Goal: Transaction & Acquisition: Purchase product/service

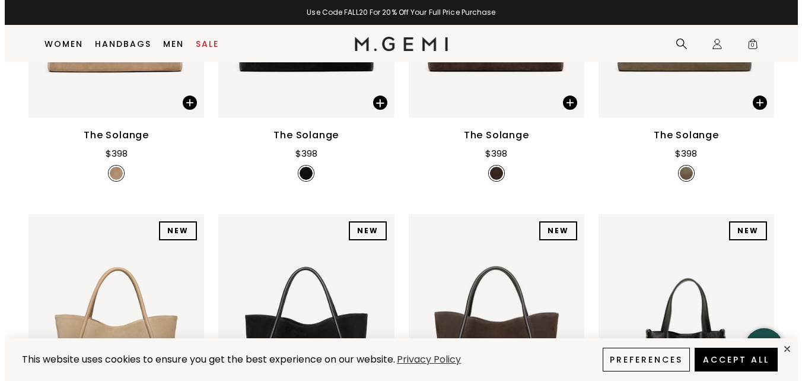
scroll to position [453, 0]
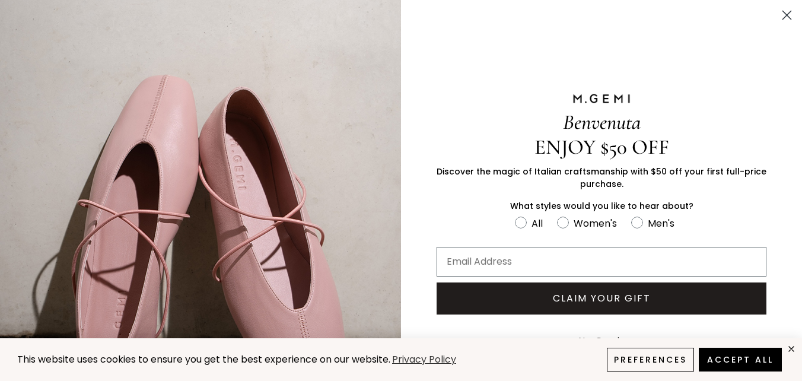
click at [777, 15] on circle "Close dialog" at bounding box center [787, 15] width 20 height 20
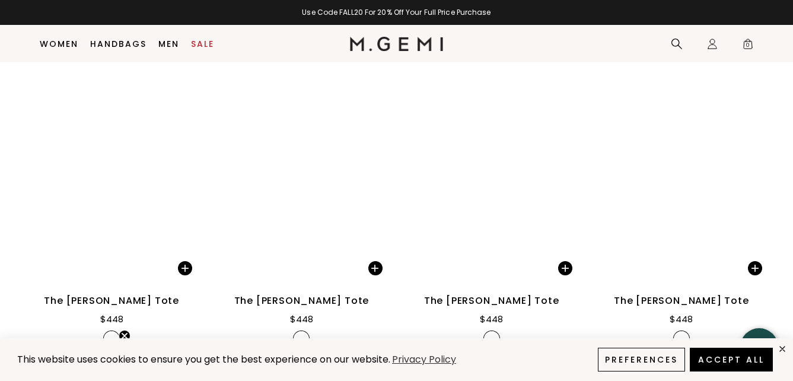
scroll to position [3534, 0]
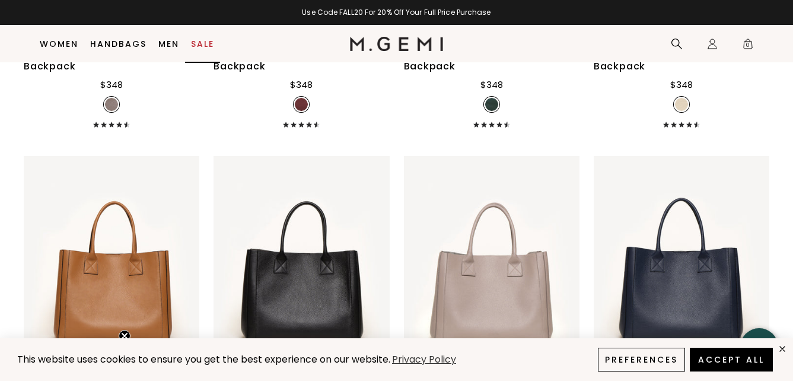
click at [206, 47] on link "Sale" at bounding box center [202, 43] width 23 height 9
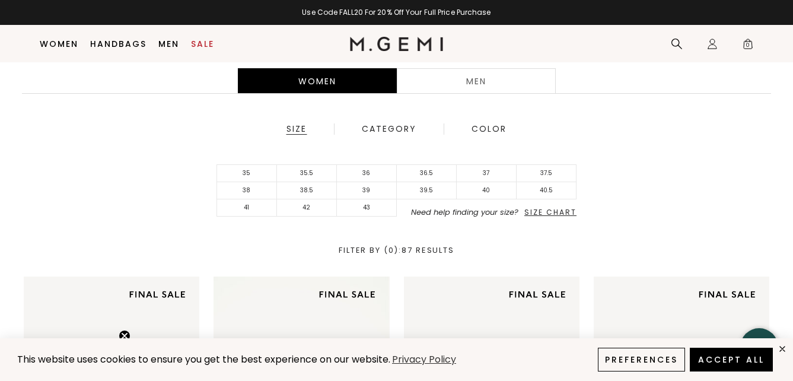
scroll to position [272, 0]
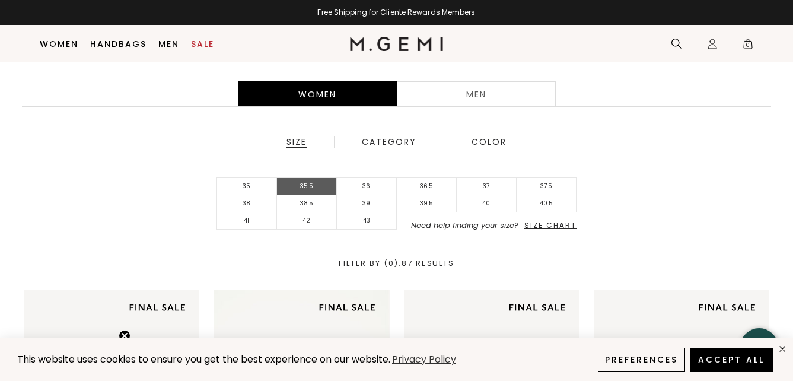
click at [297, 186] on li "35.5" at bounding box center [307, 186] width 60 height 17
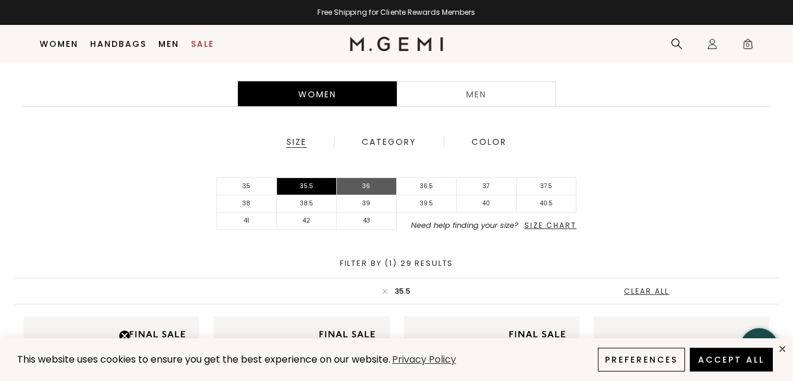
click at [362, 187] on li "36" at bounding box center [367, 186] width 60 height 17
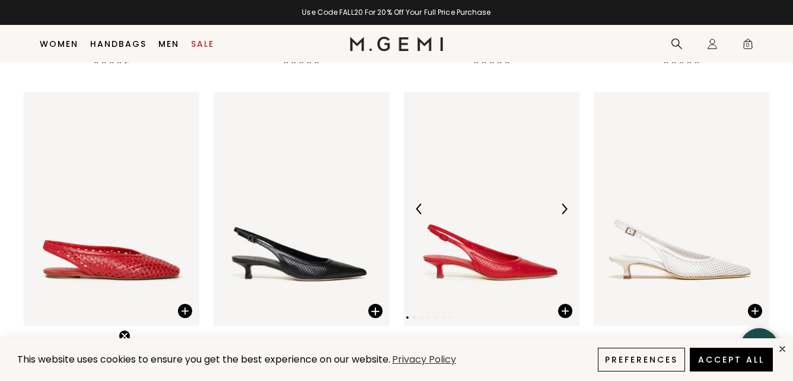
scroll to position [1873, 0]
